Goal: Find specific page/section: Find specific page/section

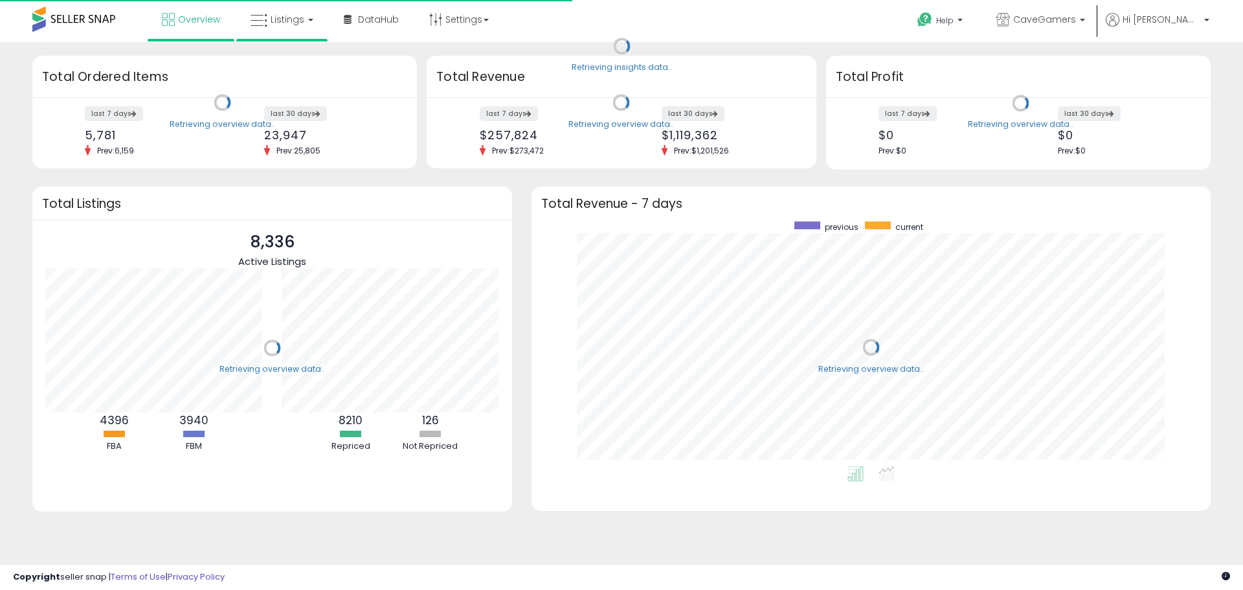
scroll to position [245, 653]
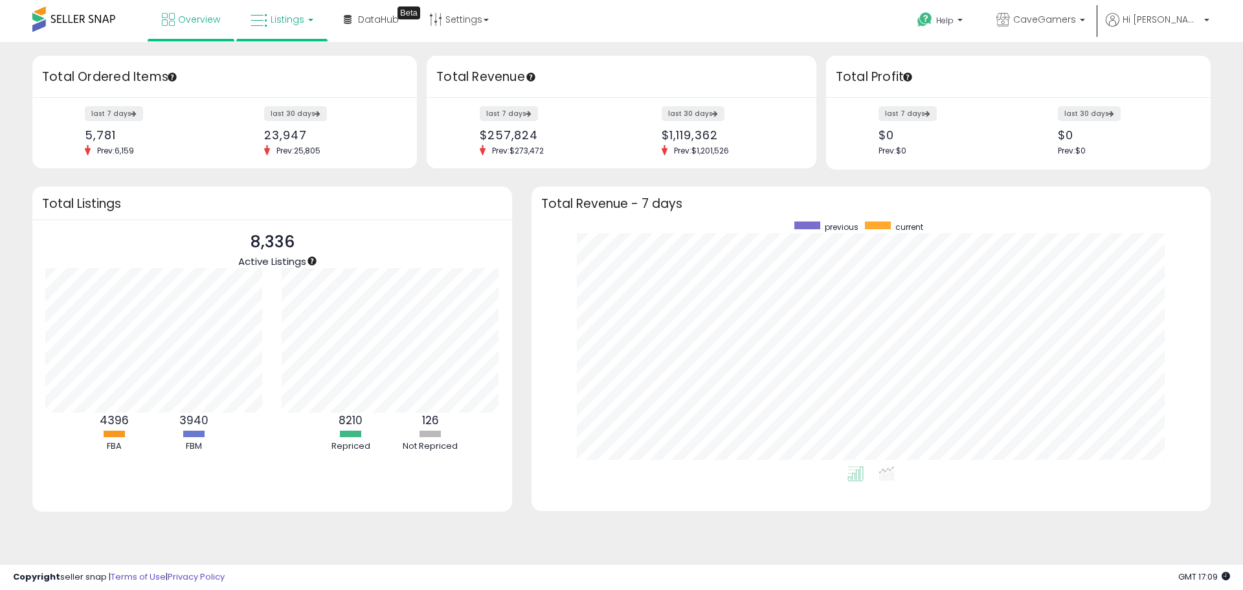
click at [294, 21] on span "Listings" at bounding box center [288, 19] width 34 height 13
click at [274, 119] on icon at bounding box center [294, 113] width 68 height 19
